Goal: Task Accomplishment & Management: Use online tool/utility

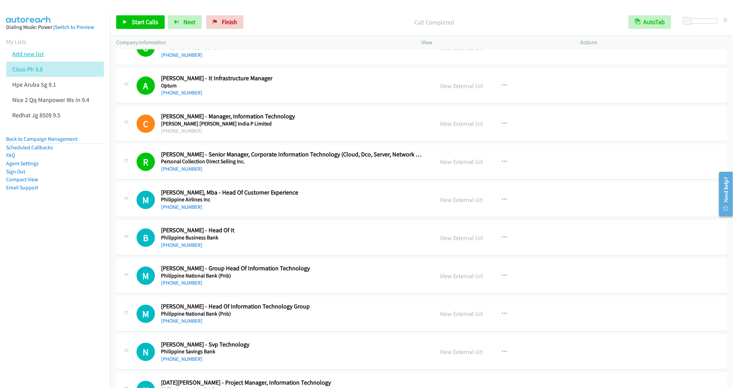
click at [31, 51] on link "Add new list" at bounding box center [28, 54] width 32 height 8
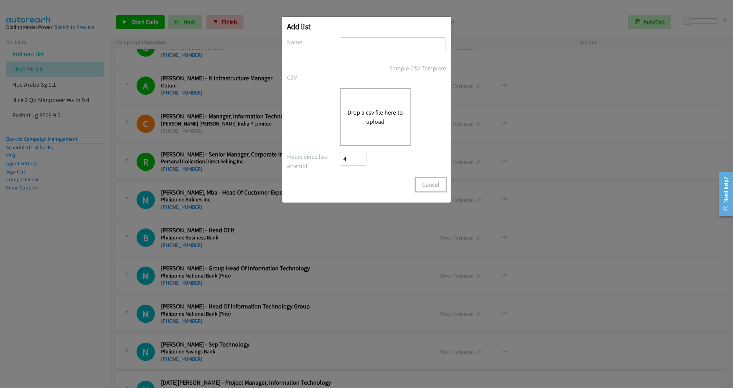
click at [427, 183] on button "Cancel" at bounding box center [431, 185] width 30 height 14
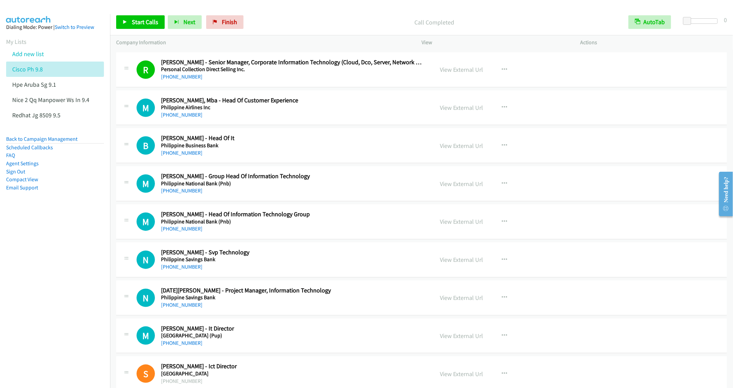
scroll to position [7643, 0]
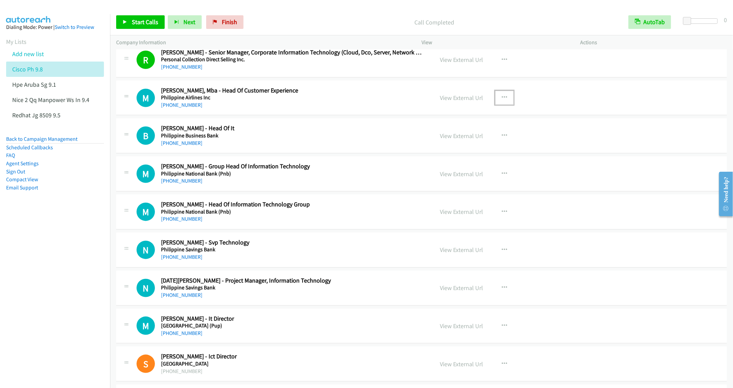
click at [502, 100] on icon "button" at bounding box center [504, 97] width 5 height 5
click at [462, 149] on link "Start Calls Here" at bounding box center [468, 142] width 90 height 14
click at [136, 20] on span "Start Calls" at bounding box center [145, 22] width 26 height 8
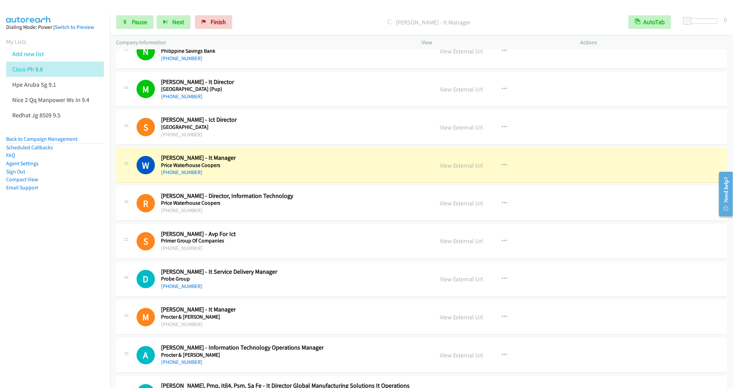
scroll to position [7898, 0]
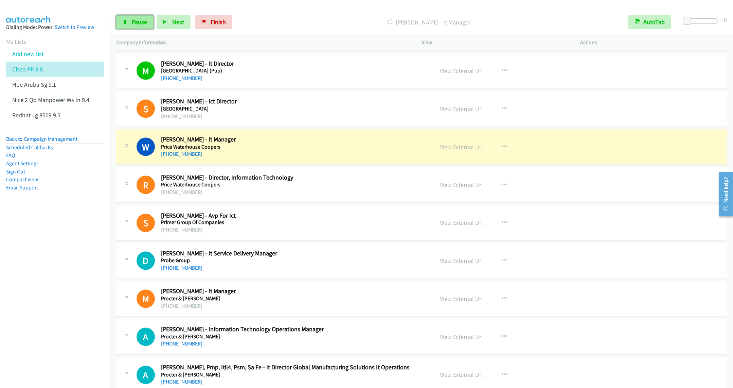
click at [128, 23] on link "Pause" at bounding box center [134, 22] width 37 height 14
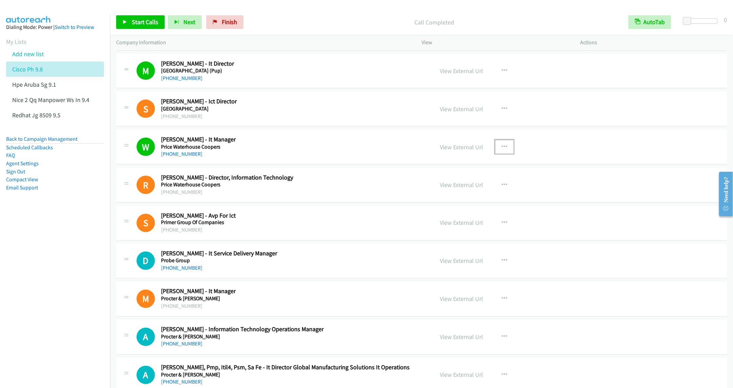
click at [506, 154] on button "button" at bounding box center [504, 147] width 18 height 14
click at [456, 212] on link "Remove from list" at bounding box center [468, 205] width 90 height 14
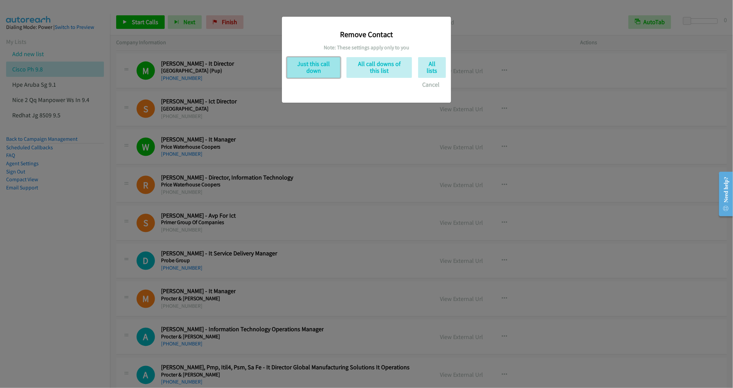
click at [325, 69] on button "Just this call down" at bounding box center [313, 67] width 53 height 21
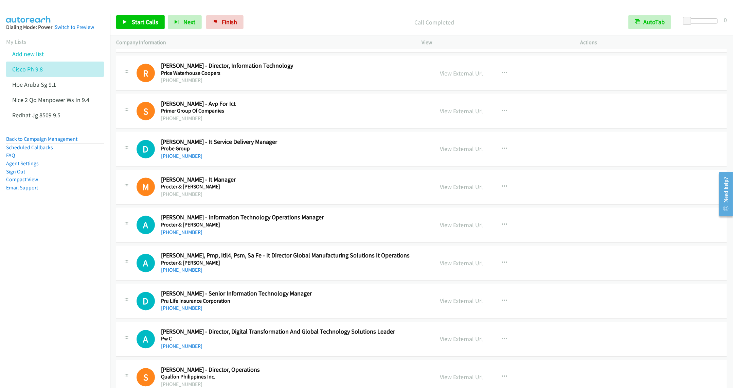
scroll to position [8000, 0]
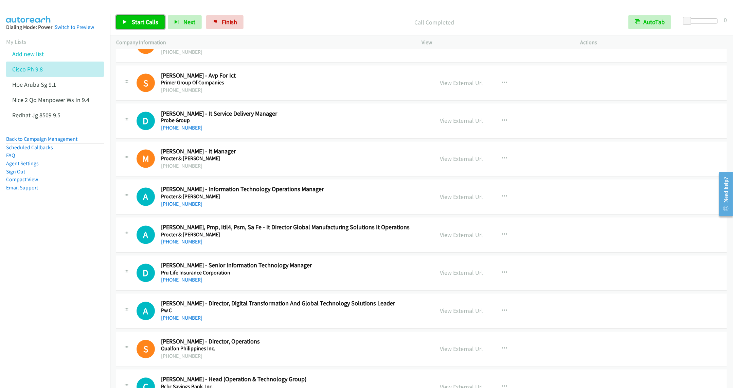
click at [137, 24] on span "Start Calls" at bounding box center [145, 22] width 26 height 8
click at [332, 290] on div "D Callback Scheduled [PERSON_NAME] - Senior Information Technology Manager Pru …" at bounding box center [421, 272] width 611 height 35
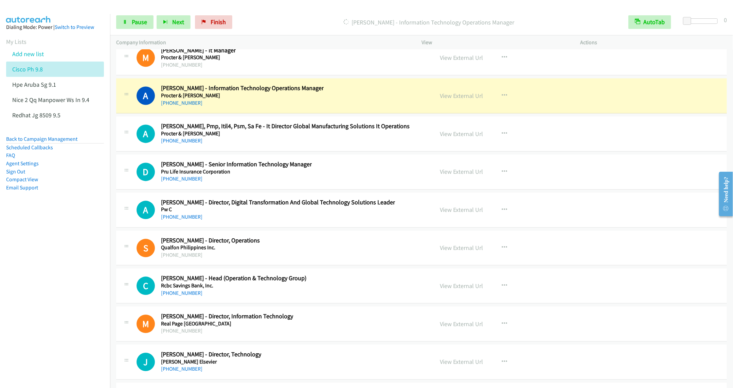
scroll to position [8102, 0]
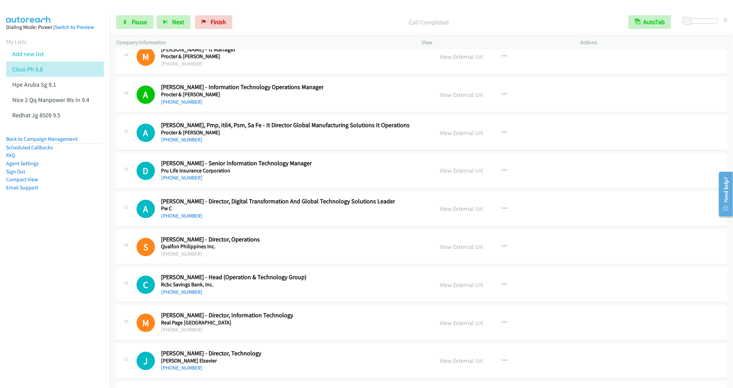
drag, startPoint x: 287, startPoint y: 173, endPoint x: 421, endPoint y: 184, distance: 134.0
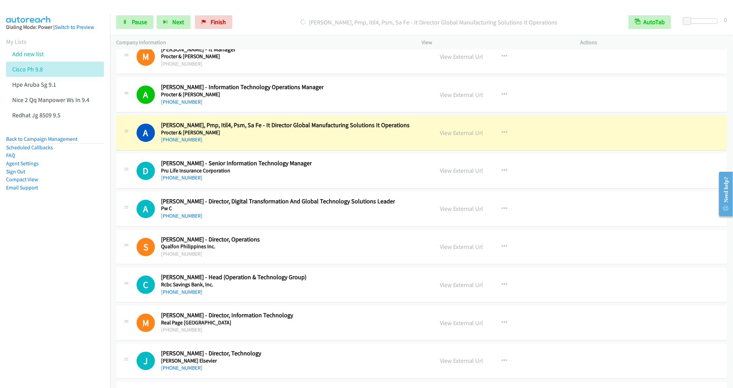
click at [320, 150] on div "A Callback Scheduled [PERSON_NAME], Pmp, Itil4, Psm, Sa Fe - It Director Global…" at bounding box center [421, 133] width 611 height 35
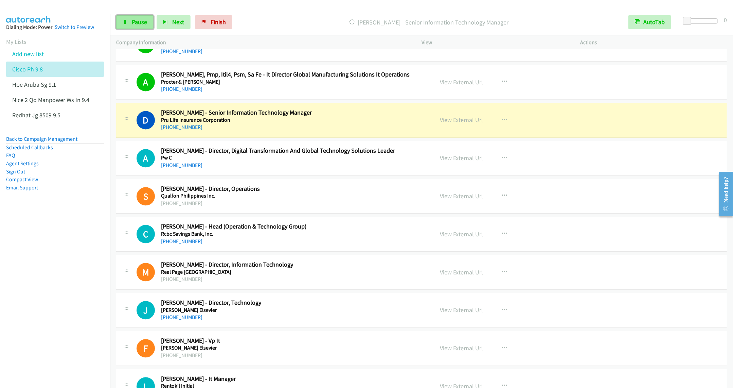
drag, startPoint x: 134, startPoint y: 24, endPoint x: 134, endPoint y: 28, distance: 3.7
click at [134, 24] on span "Pause" at bounding box center [139, 22] width 15 height 8
click at [501, 165] on button "button" at bounding box center [504, 158] width 18 height 14
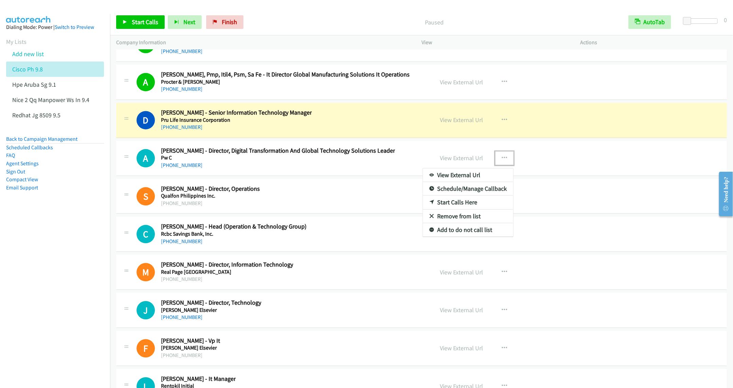
click at [352, 208] on div at bounding box center [366, 194] width 733 height 388
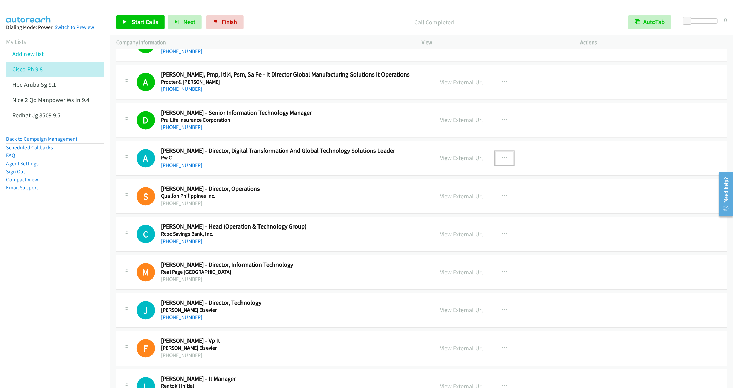
drag, startPoint x: 295, startPoint y: 201, endPoint x: 356, endPoint y: 204, distance: 61.6
click at [295, 169] on div "[PHONE_NUMBER]" at bounding box center [278, 165] width 234 height 8
click at [469, 162] on link "View External Url" at bounding box center [461, 158] width 43 height 8
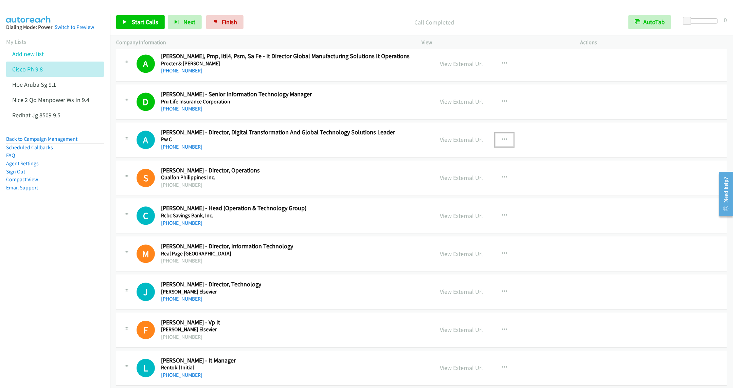
scroll to position [8204, 0]
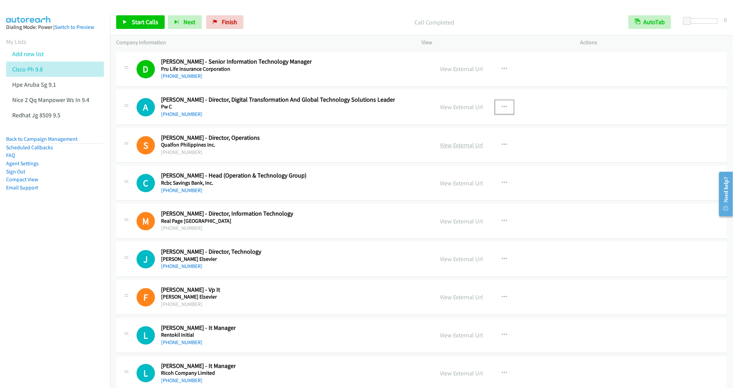
click at [464, 149] on link "View External Url" at bounding box center [461, 145] width 43 height 8
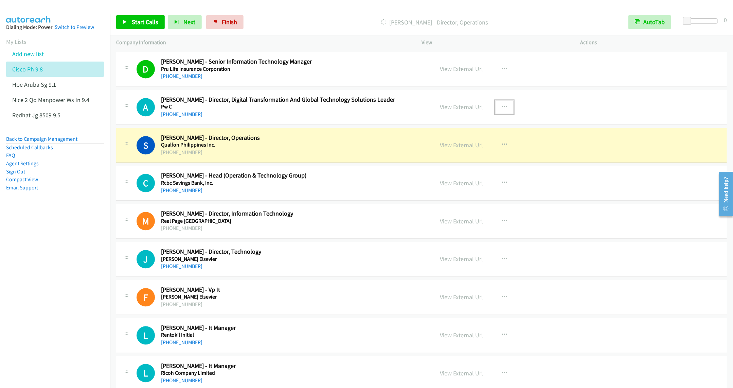
scroll to position [8255, 0]
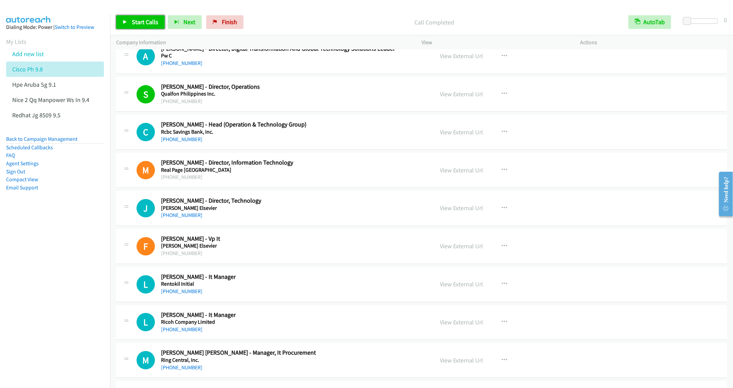
click at [135, 23] on span "Start Calls" at bounding box center [145, 22] width 26 height 8
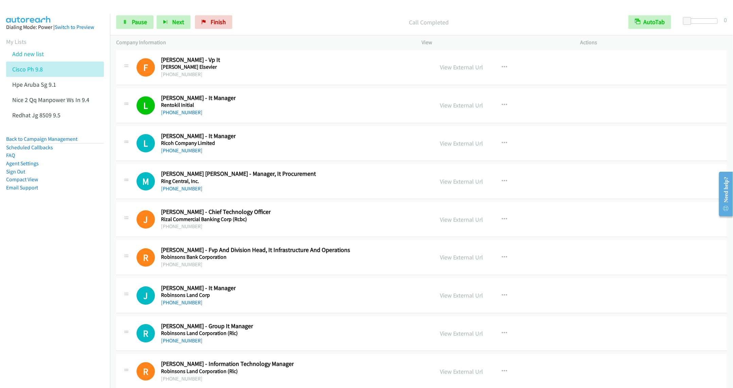
scroll to position [8459, 0]
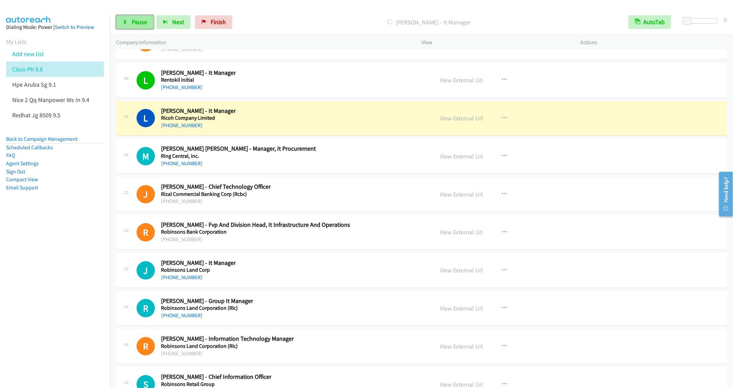
click at [138, 26] on link "Pause" at bounding box center [134, 22] width 37 height 14
click at [465, 84] on link "View External Url" at bounding box center [461, 80] width 43 height 8
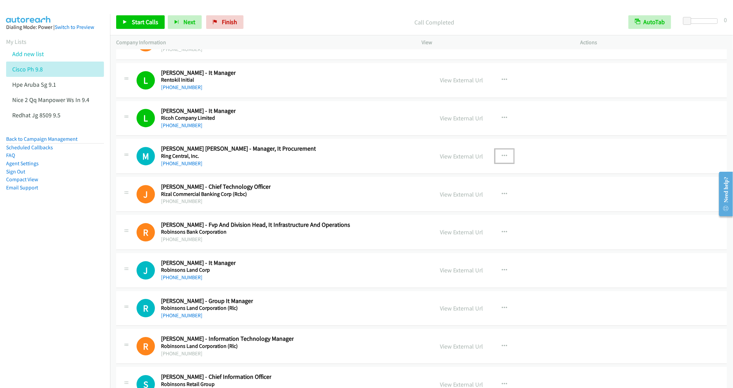
click at [502, 159] on icon "button" at bounding box center [504, 155] width 5 height 5
click at [451, 207] on link "Start Calls Here" at bounding box center [468, 201] width 90 height 14
click at [130, 15] on link "Start Calls" at bounding box center [140, 22] width 49 height 14
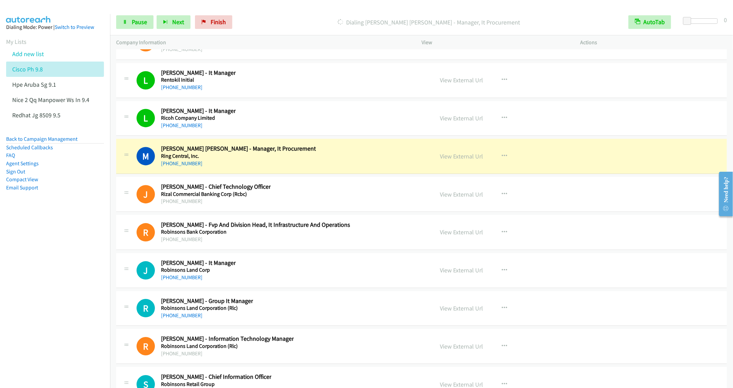
scroll to position [8510, 0]
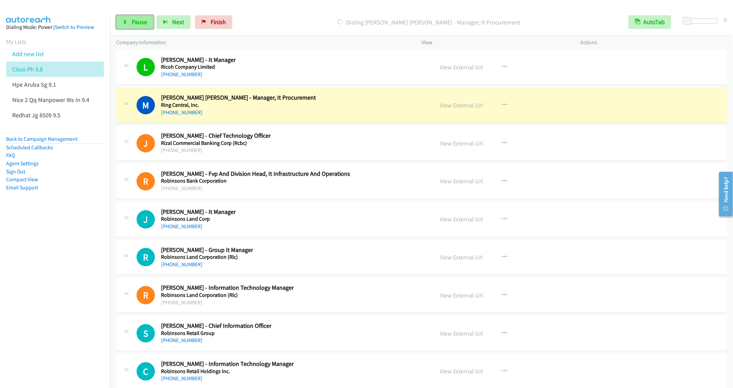
click at [139, 18] on span "Pause" at bounding box center [139, 22] width 15 height 8
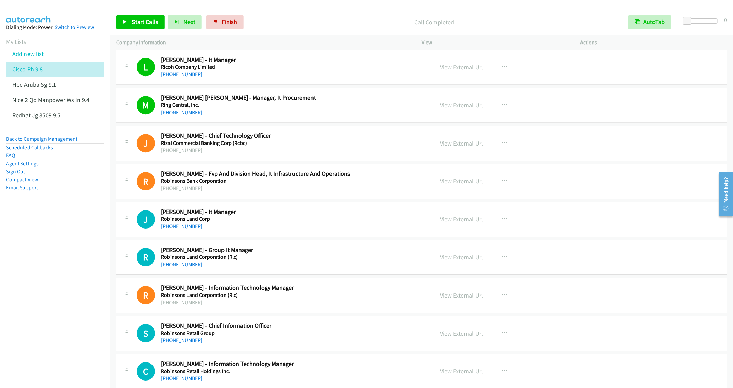
drag, startPoint x: 294, startPoint y: 220, endPoint x: 297, endPoint y: 222, distance: 3.5
click at [294, 184] on h5 "Robinsons Bank Corporation" at bounding box center [255, 180] width 189 height 7
click at [459, 185] on link "View External Url" at bounding box center [461, 181] width 43 height 8
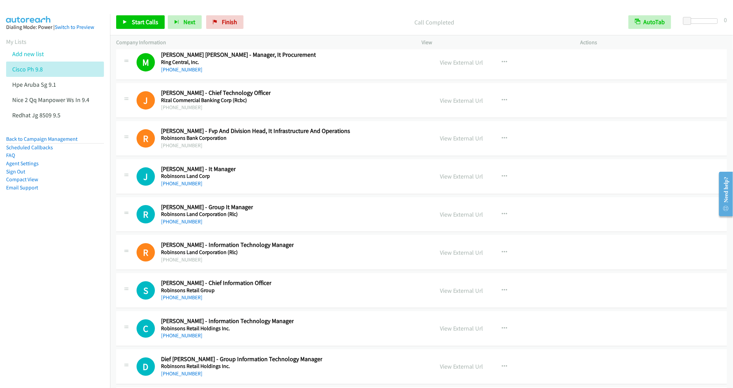
scroll to position [8612, 0]
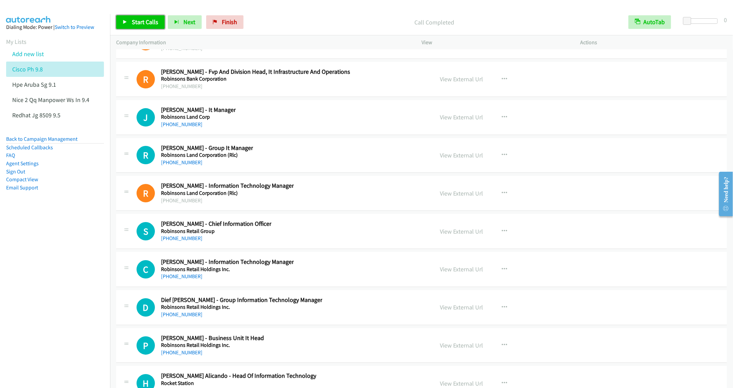
click at [139, 24] on span "Start Calls" at bounding box center [145, 22] width 26 height 8
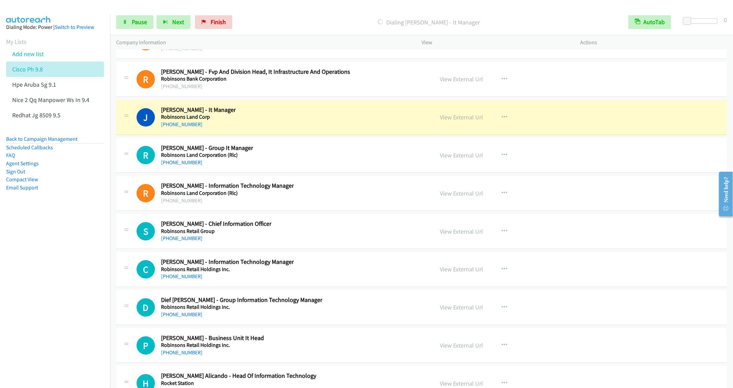
click at [85, 234] on nav "Dialing Mode: Power | Switch to Preview My Lists Add new list Cisco Ph 9.8 Hpe …" at bounding box center [55, 208] width 110 height 388
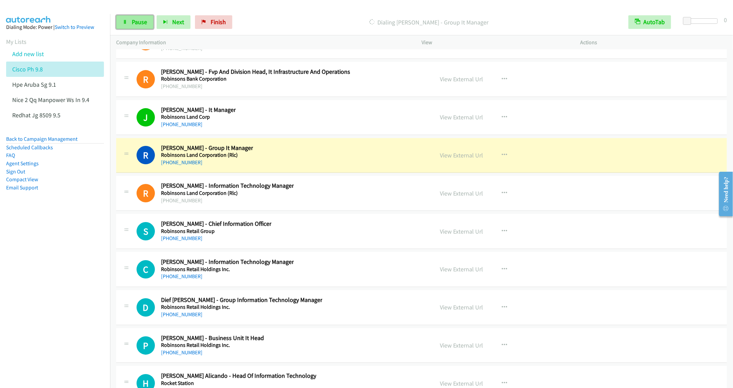
click at [139, 21] on span "Pause" at bounding box center [139, 22] width 15 height 8
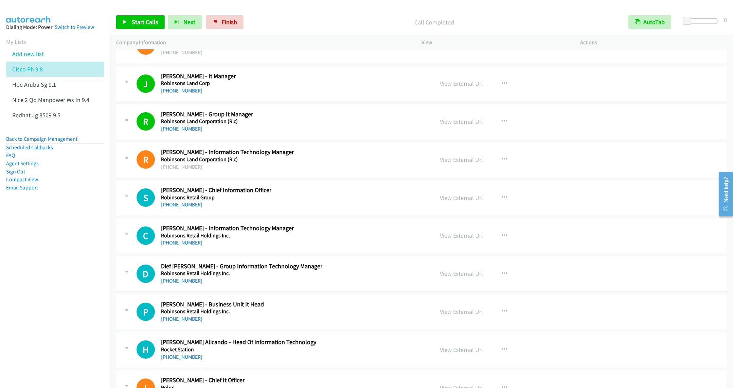
scroll to position [8663, 0]
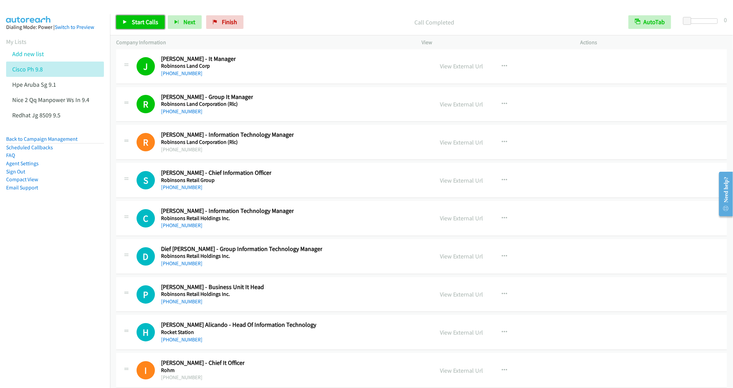
click at [140, 21] on span "Start Calls" at bounding box center [145, 22] width 26 height 8
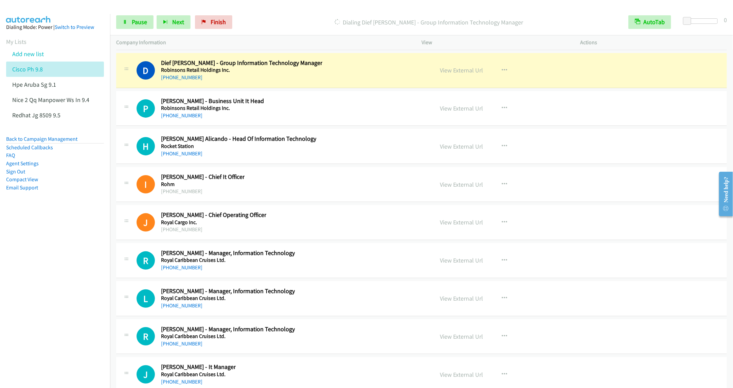
scroll to position [8866, 0]
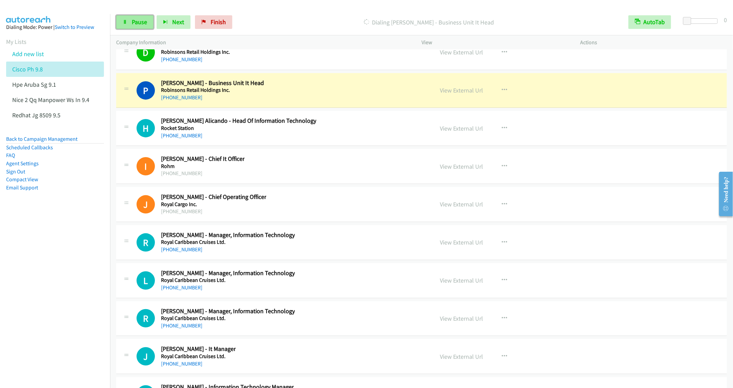
click at [132, 27] on link "Pause" at bounding box center [134, 22] width 37 height 14
click at [140, 22] on span "Start Calls" at bounding box center [145, 22] width 26 height 8
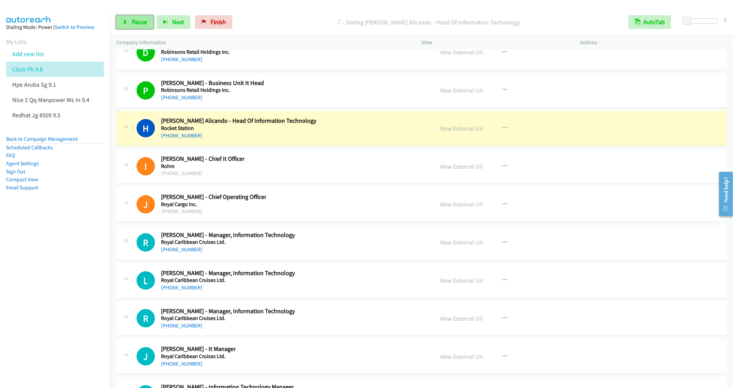
click at [129, 25] on link "Pause" at bounding box center [134, 22] width 37 height 14
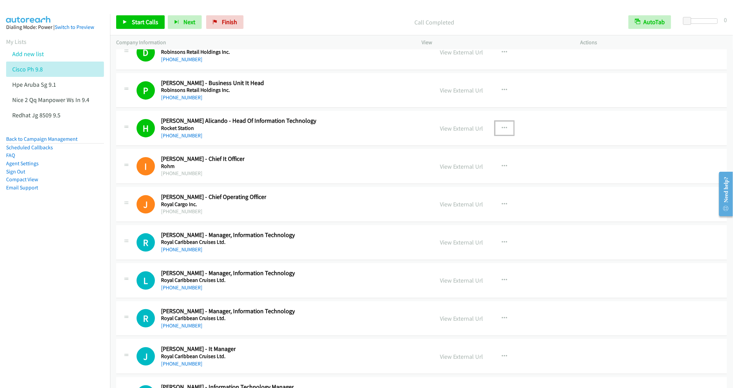
click at [502, 131] on icon "button" at bounding box center [504, 127] width 5 height 5
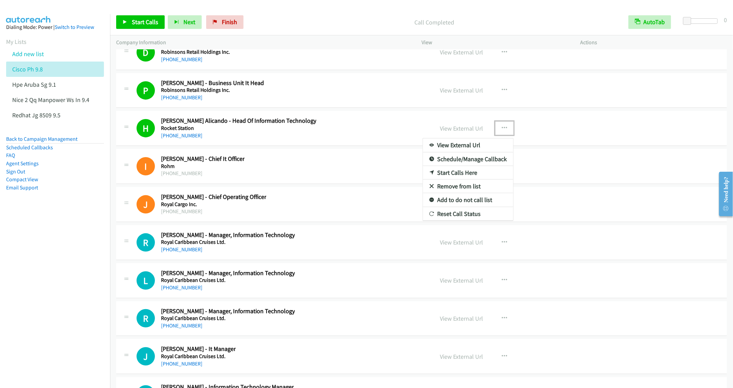
click at [457, 193] on link "Remove from list" at bounding box center [468, 186] width 90 height 14
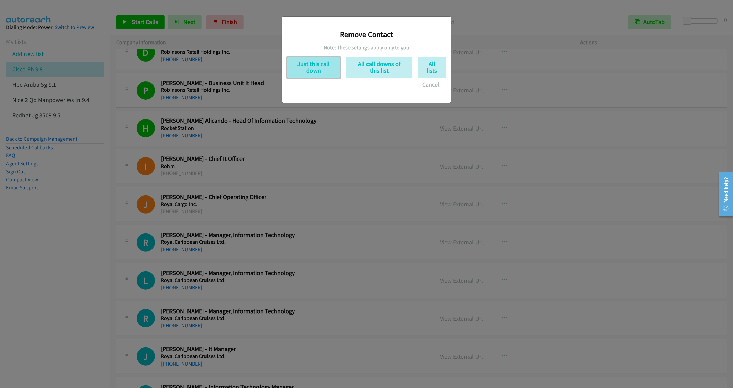
click at [317, 65] on button "Just this call down" at bounding box center [313, 67] width 53 height 21
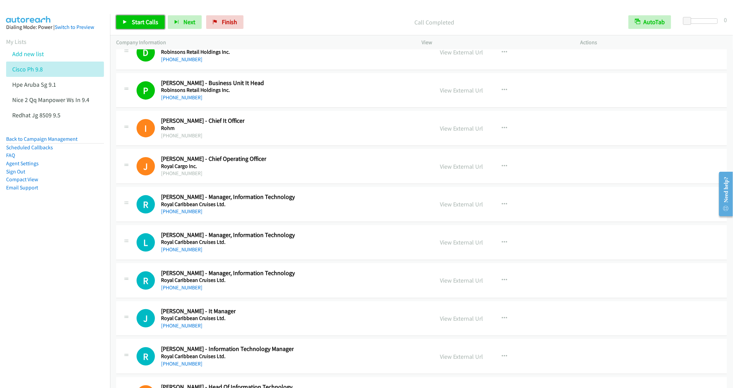
click at [140, 24] on span "Start Calls" at bounding box center [145, 22] width 26 height 8
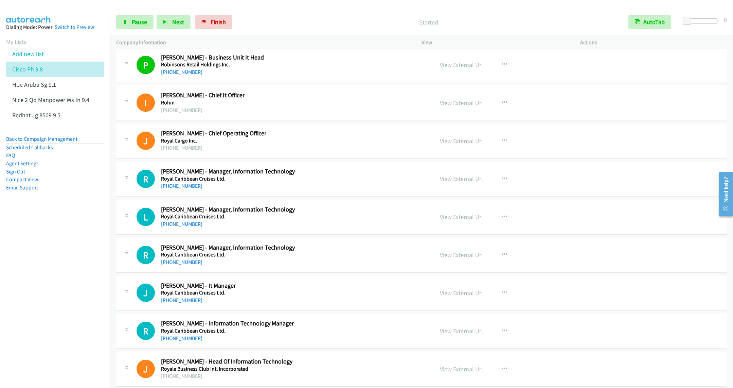
scroll to position [8917, 0]
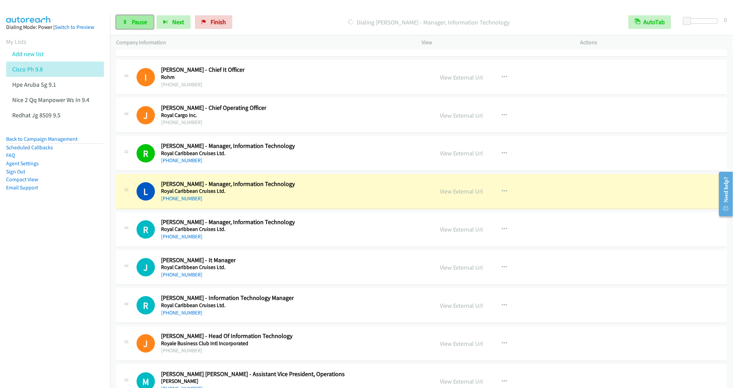
click at [136, 26] on link "Pause" at bounding box center [134, 22] width 37 height 14
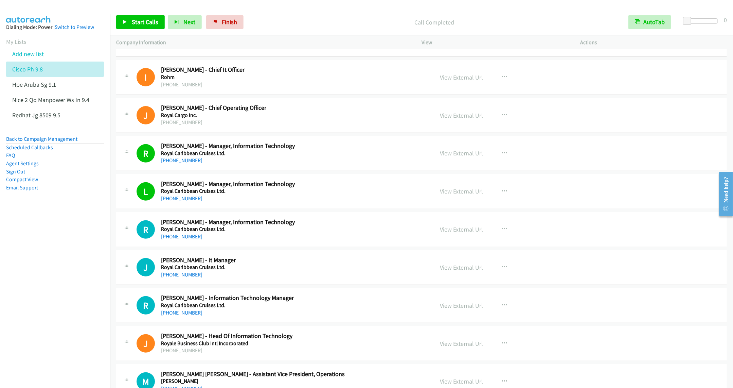
click at [271, 126] on div "J Callback Scheduled [PERSON_NAME] - Chief Operating Officer Royal Cargo Inc. […" at bounding box center [282, 115] width 291 height 22
click at [460, 81] on link "View External Url" at bounding box center [461, 77] width 43 height 8
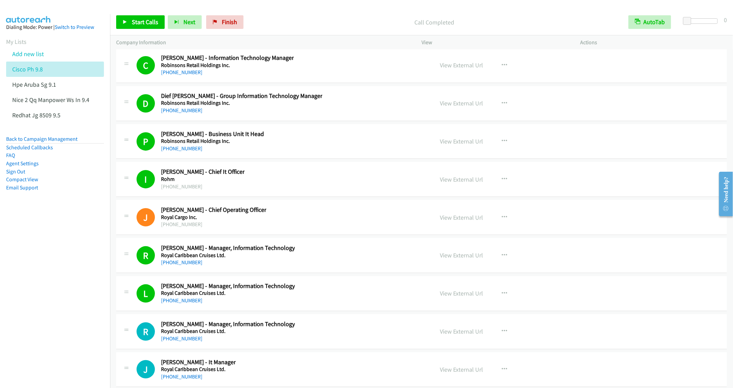
scroll to position [8866, 0]
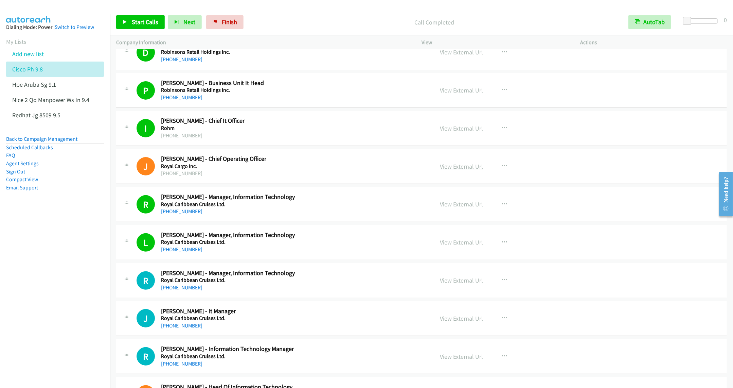
click at [459, 170] on link "View External Url" at bounding box center [461, 166] width 43 height 8
click at [505, 135] on button "button" at bounding box center [504, 128] width 18 height 14
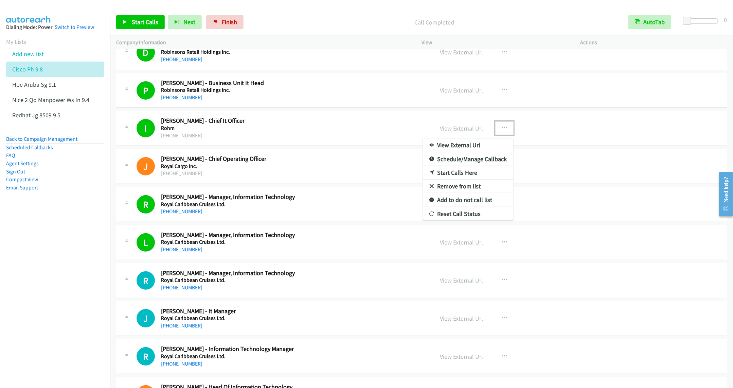
click at [445, 193] on link "Remove from list" at bounding box center [468, 186] width 90 height 14
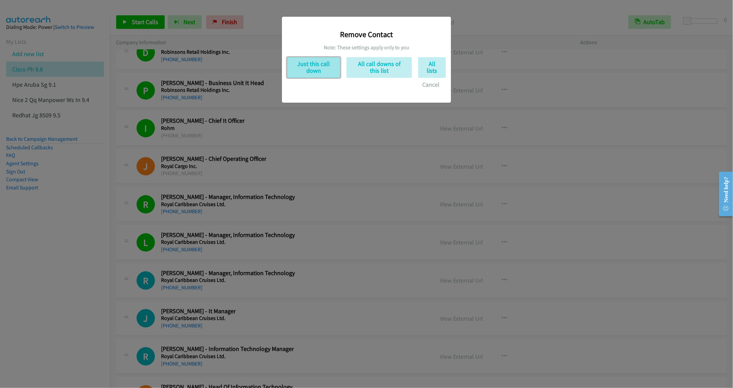
click at [307, 67] on button "Just this call down" at bounding box center [313, 67] width 53 height 21
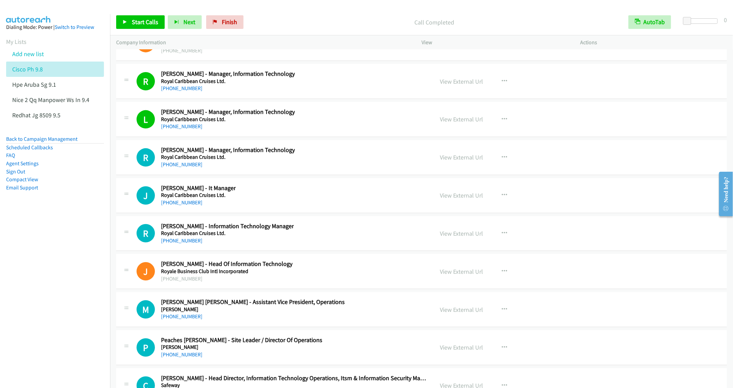
scroll to position [8968, 0]
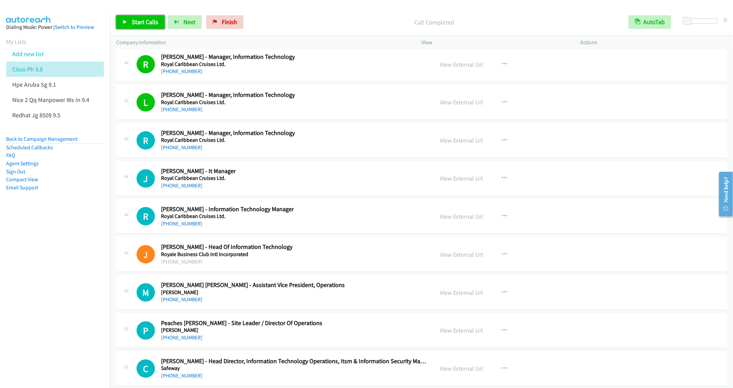
drag, startPoint x: 132, startPoint y: 23, endPoint x: 145, endPoint y: 38, distance: 19.0
click at [132, 24] on span "Start Calls" at bounding box center [145, 22] width 26 height 8
click at [279, 196] on div "J Callback Scheduled [PERSON_NAME] - It Manager Royal Caribbean Cruises Ltd. [G…" at bounding box center [421, 178] width 611 height 35
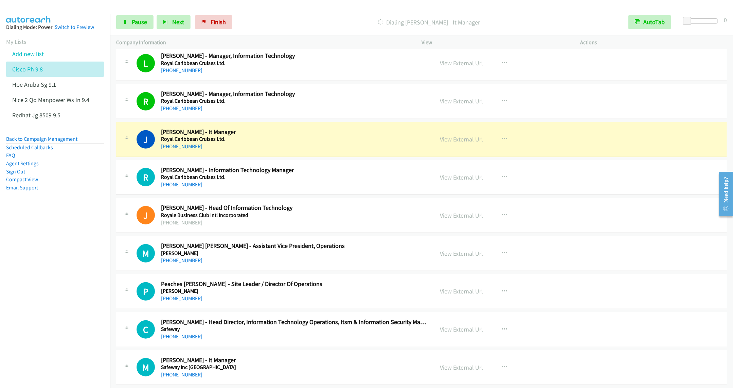
scroll to position [9019, 0]
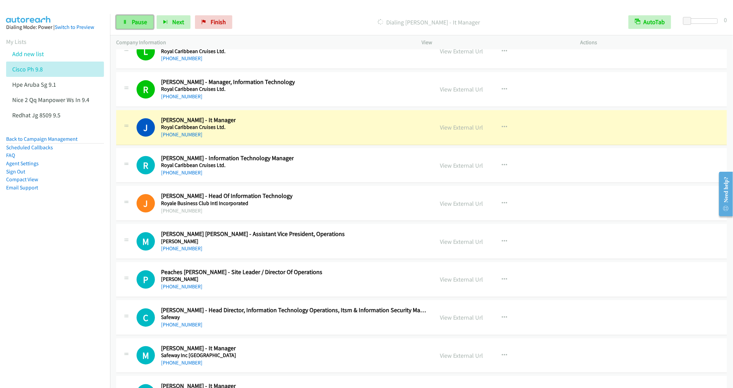
click at [136, 27] on link "Pause" at bounding box center [134, 22] width 37 height 14
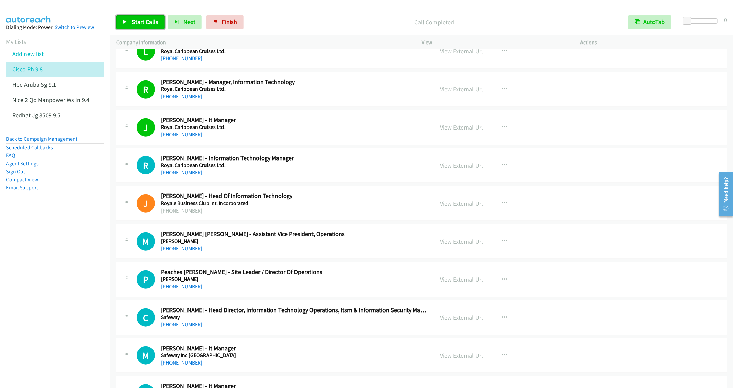
click at [139, 25] on span "Start Calls" at bounding box center [145, 22] width 26 height 8
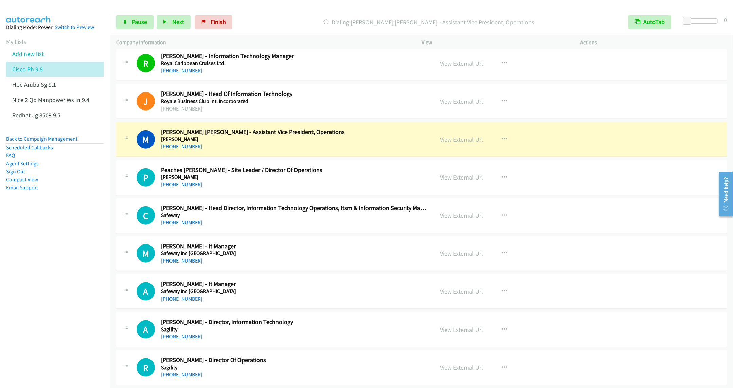
scroll to position [9172, 0]
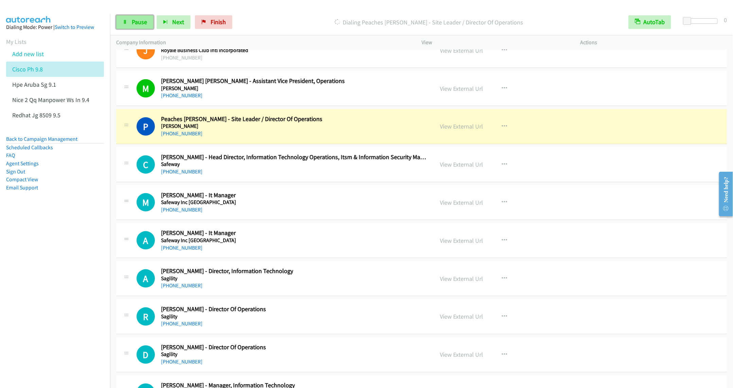
click at [128, 22] on link "Pause" at bounding box center [134, 22] width 37 height 14
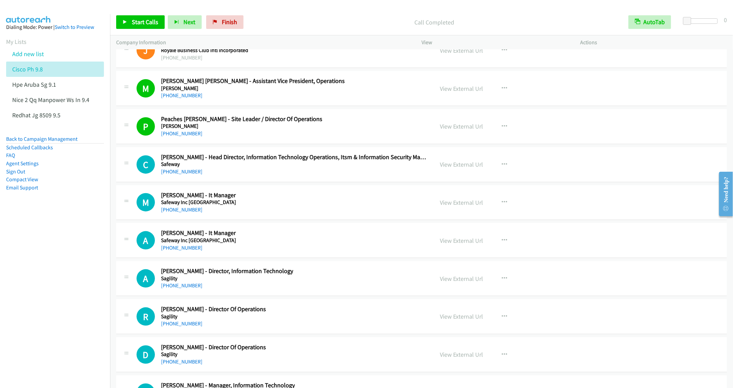
click at [93, 206] on aside "Dialing Mode: Power | Switch to Preview My Lists Add new list Cisco Ph 9.8 Hpe …" at bounding box center [55, 118] width 110 height 208
click at [132, 23] on span "Start Calls" at bounding box center [145, 22] width 26 height 8
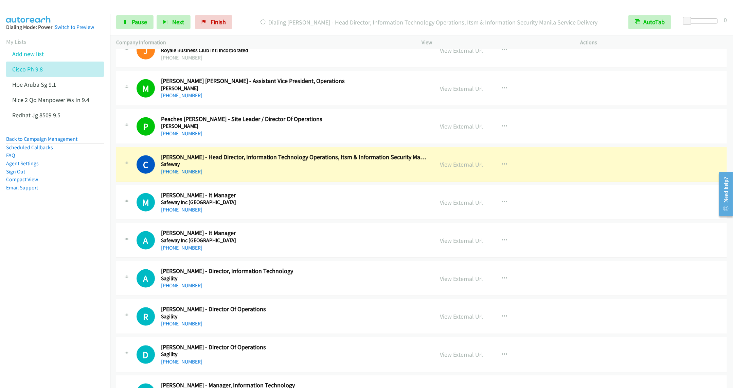
click at [260, 176] on div "[PHONE_NUMBER]" at bounding box center [294, 171] width 267 height 8
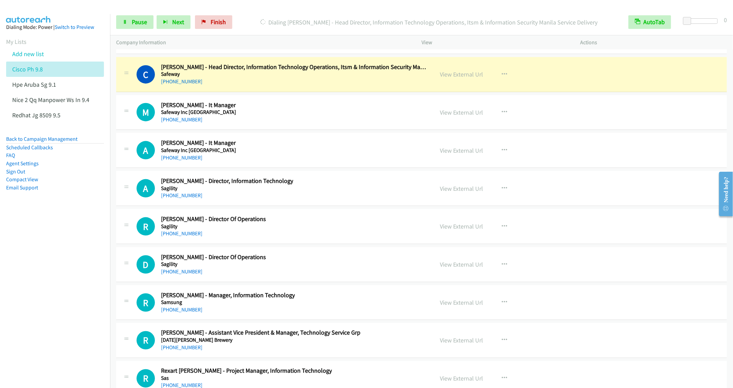
scroll to position [9274, 0]
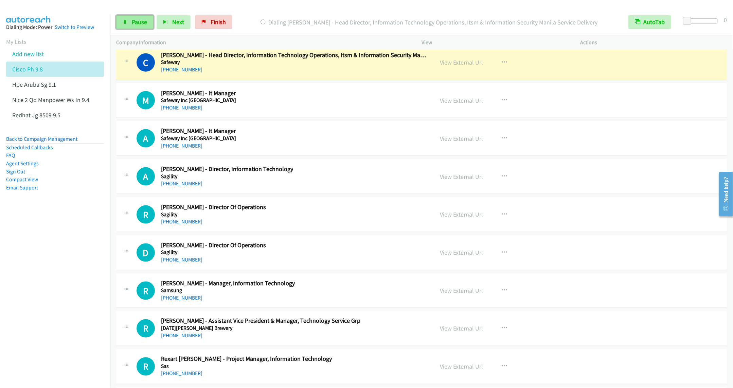
click at [127, 18] on link "Pause" at bounding box center [134, 22] width 37 height 14
